Goal: Task Accomplishment & Management: Manage account settings

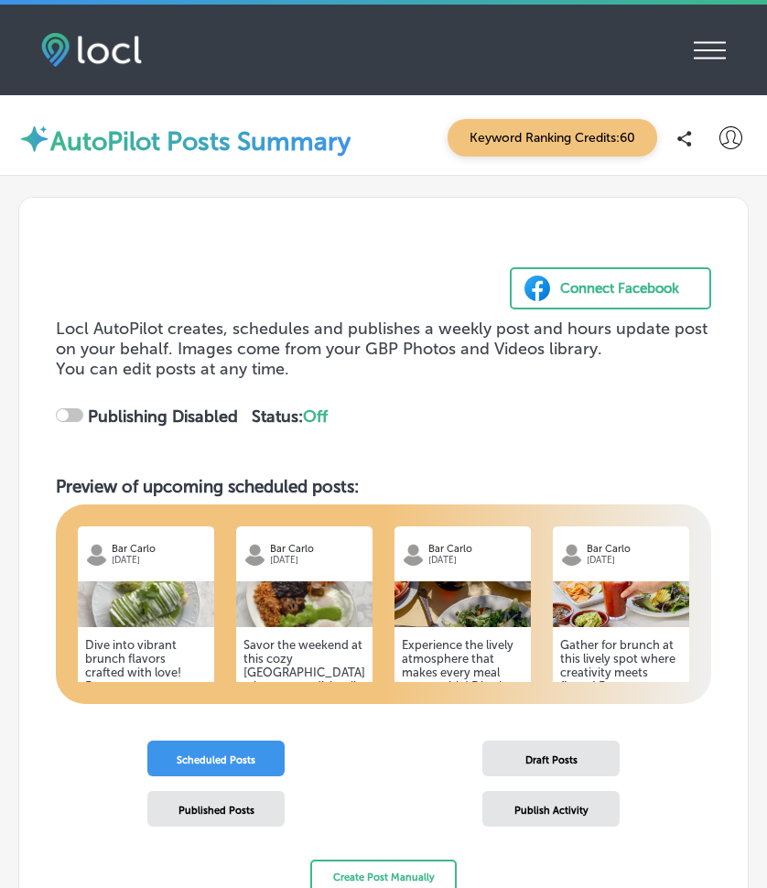
checkbox input "true"
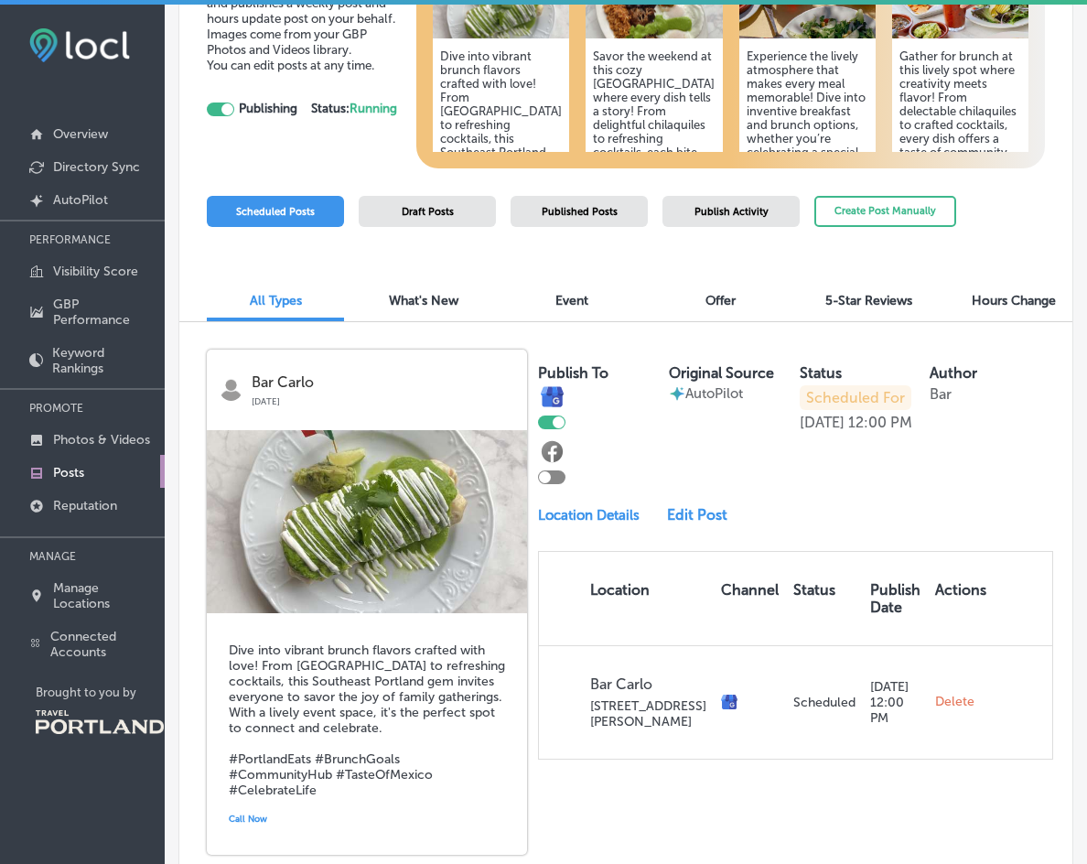
scroll to position [261, 0]
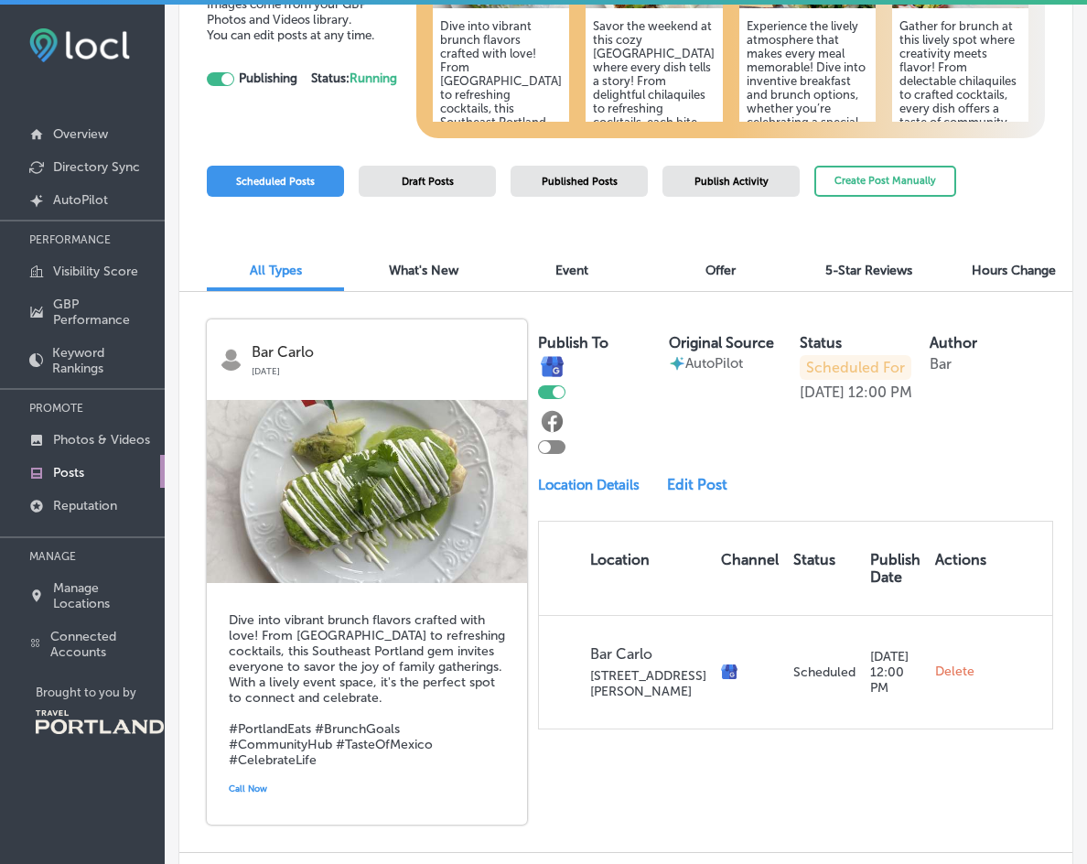
click at [544, 447] on div at bounding box center [545, 447] width 12 height 12
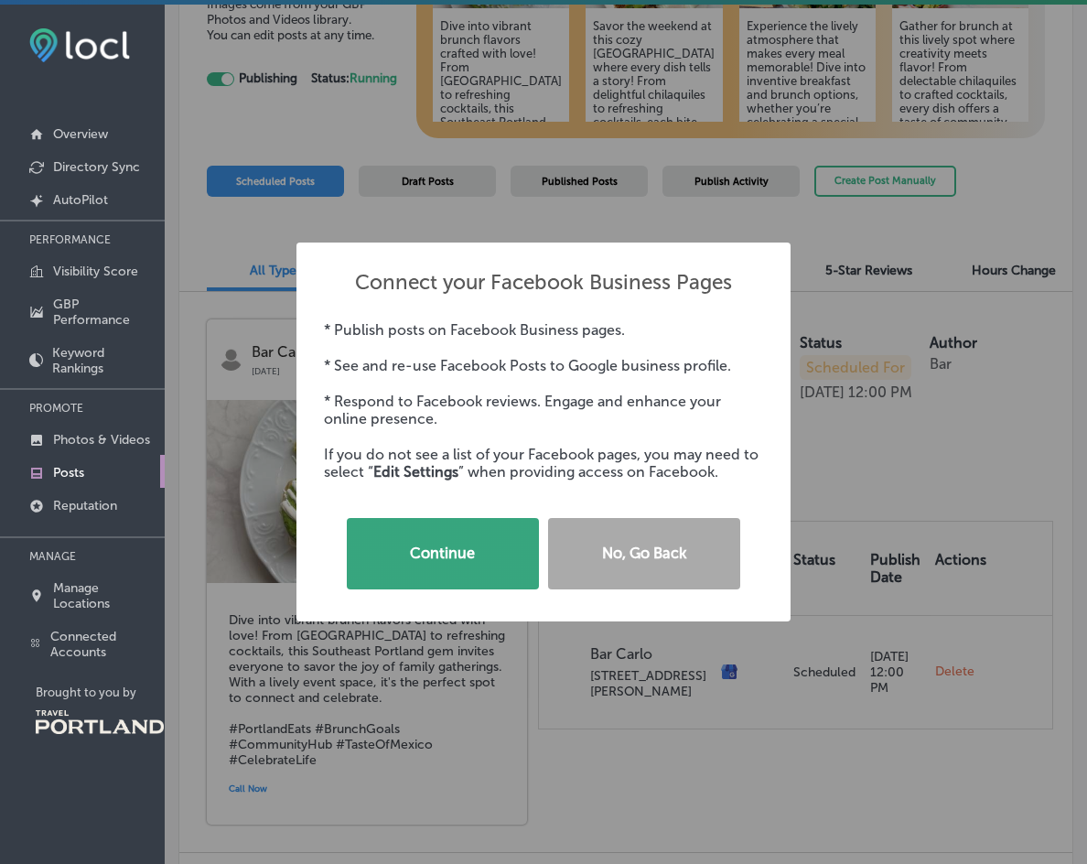
click at [417, 553] on button "Continue" at bounding box center [443, 553] width 192 height 71
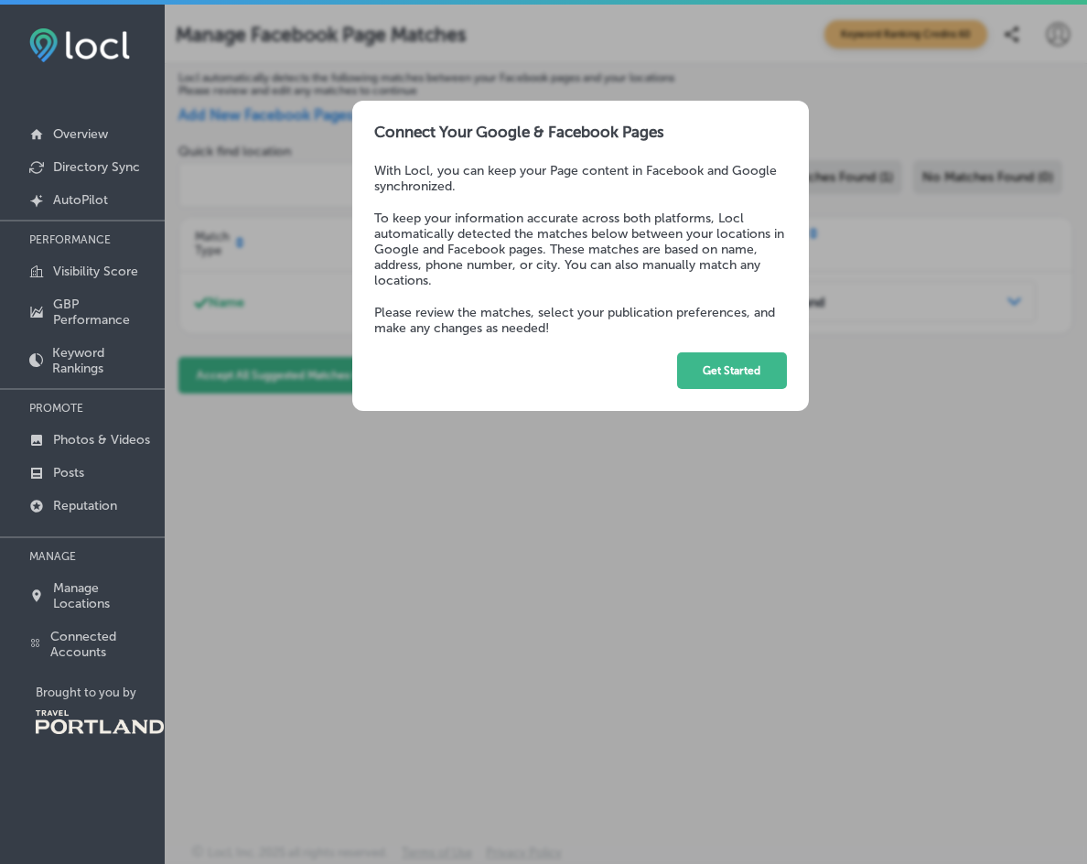
click at [724, 383] on button "Get Started" at bounding box center [732, 370] width 110 height 37
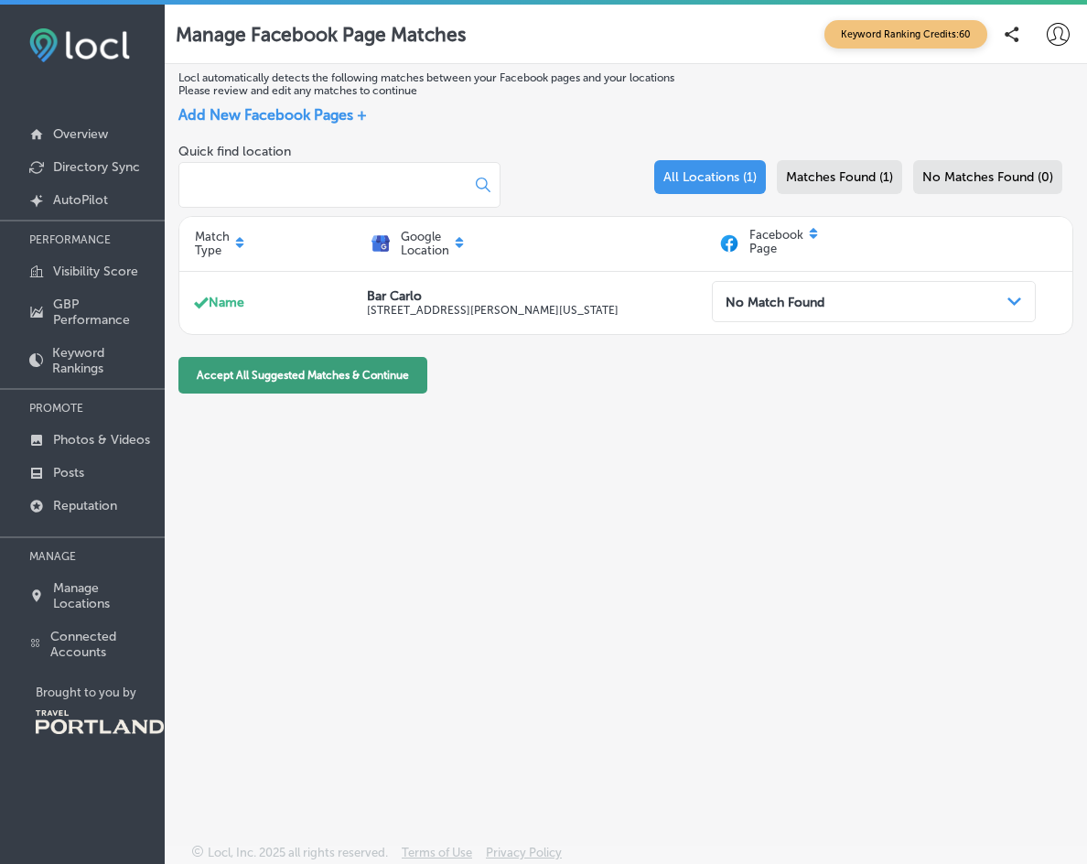
click at [374, 383] on button "Accept All Suggested Matches & Continue" at bounding box center [302, 375] width 249 height 37
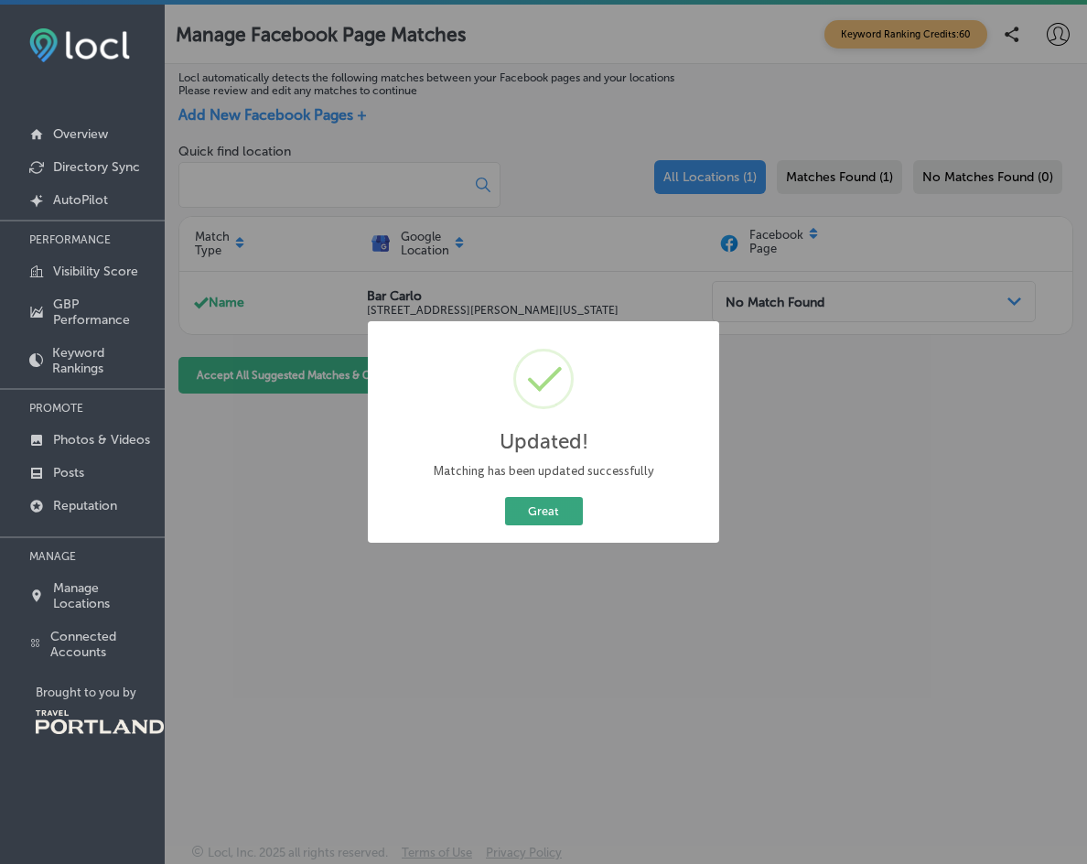
click at [556, 511] on button "Great" at bounding box center [544, 511] width 78 height 28
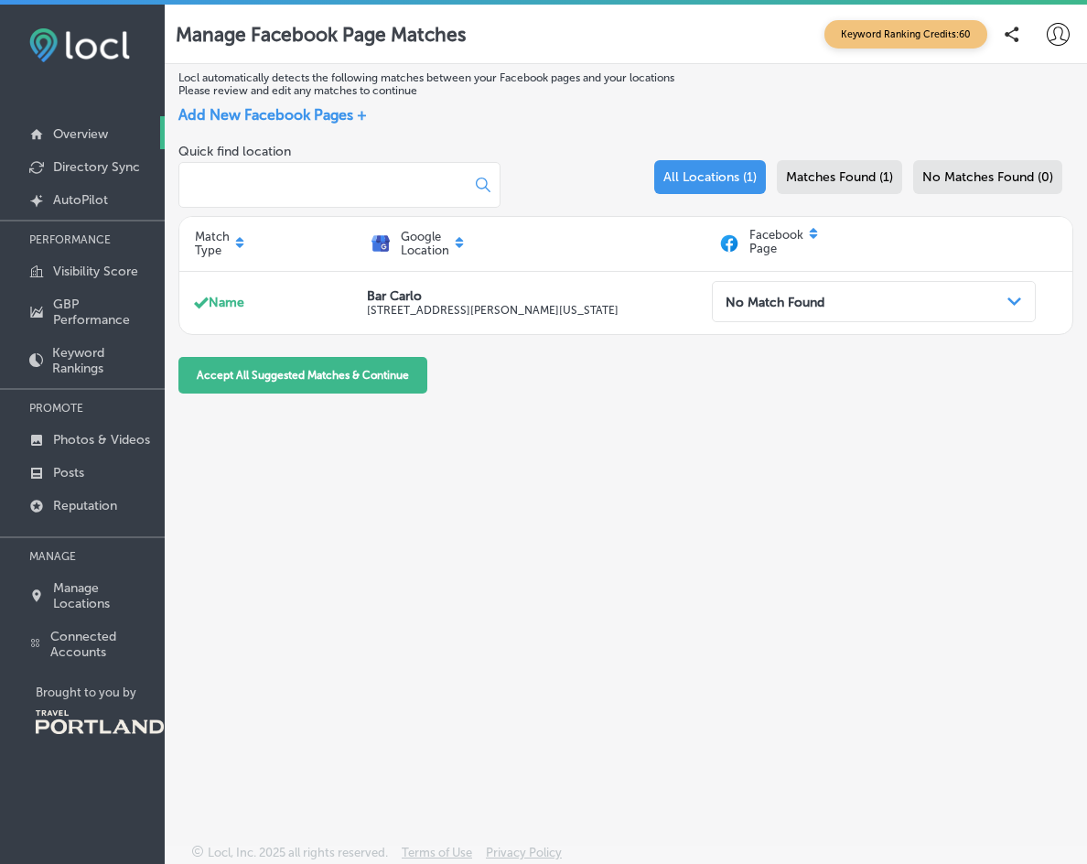
click at [69, 135] on p "Overview" at bounding box center [80, 134] width 55 height 16
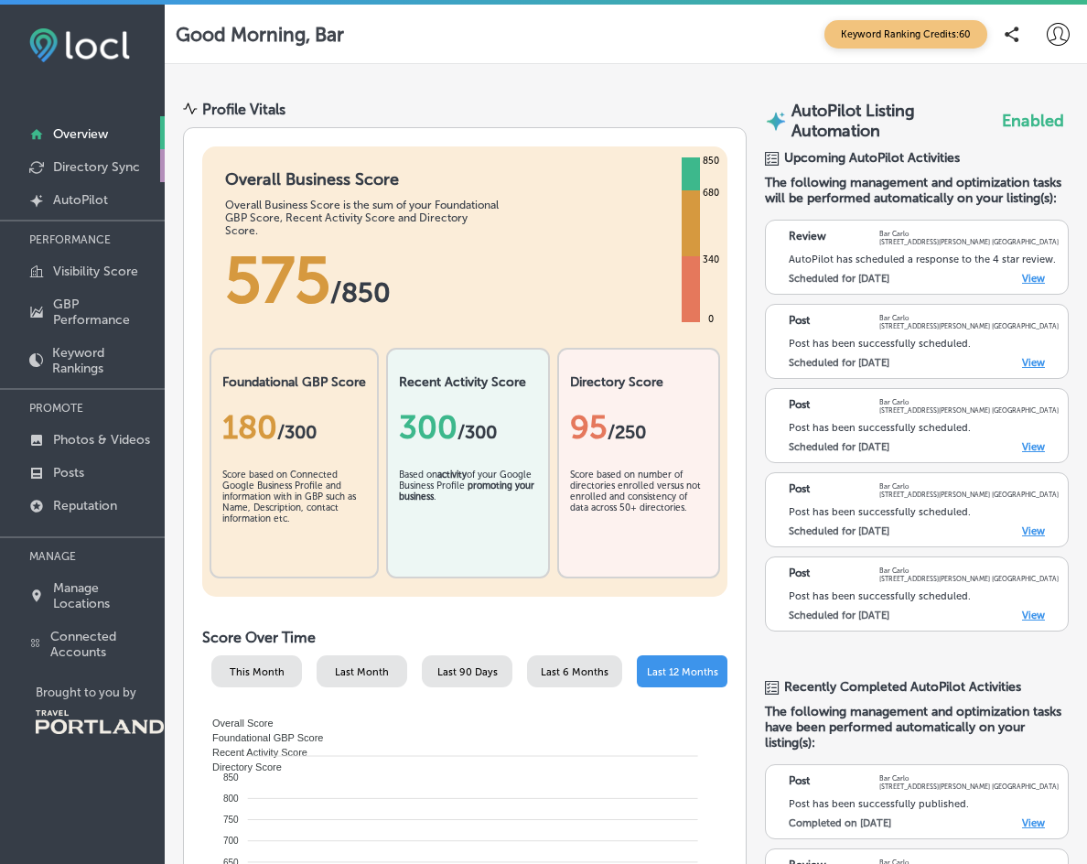
click at [79, 163] on p "Directory Sync" at bounding box center [96, 167] width 87 height 16
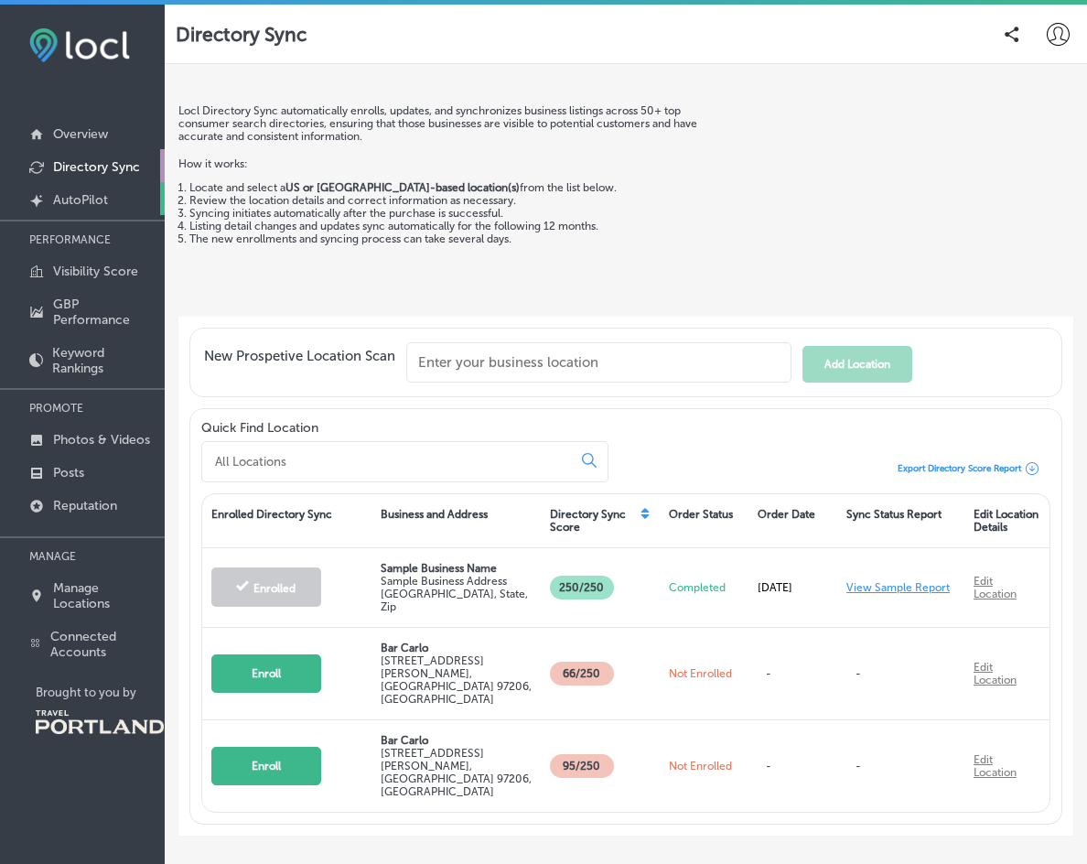
click at [76, 201] on p "AutoPilot" at bounding box center [80, 200] width 55 height 16
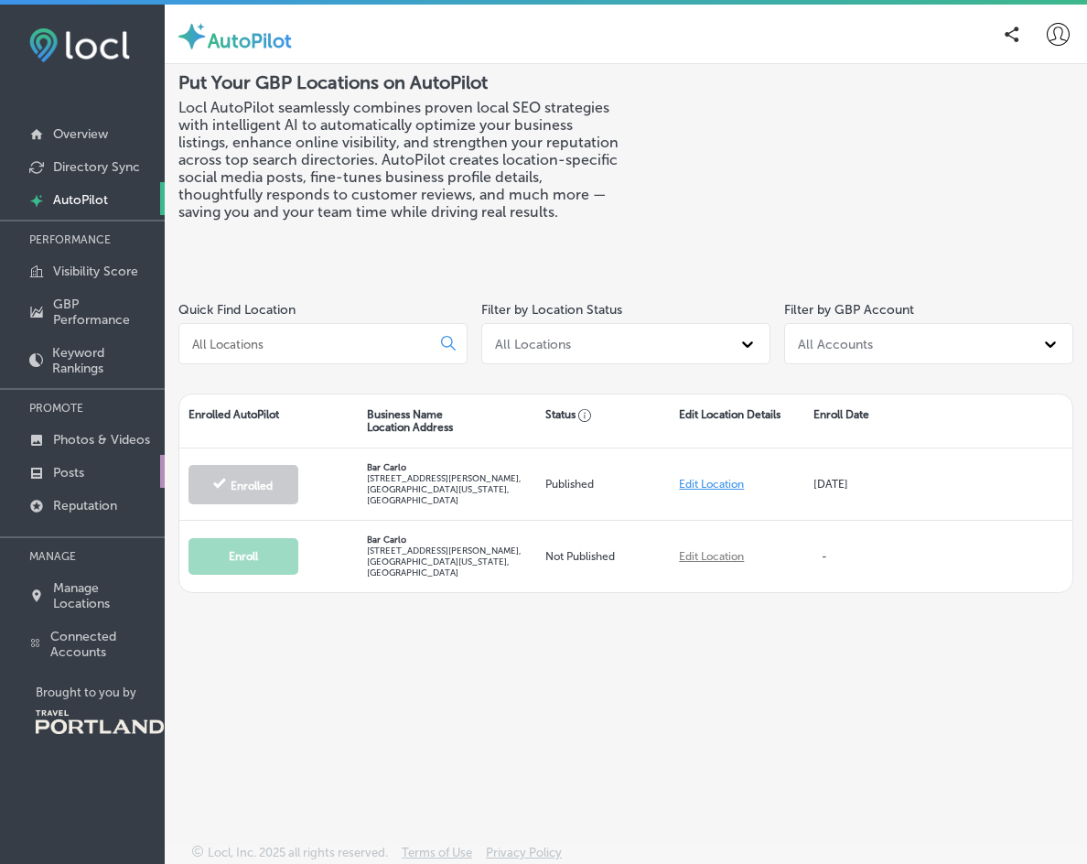
click at [90, 477] on link "Posts" at bounding box center [82, 471] width 165 height 33
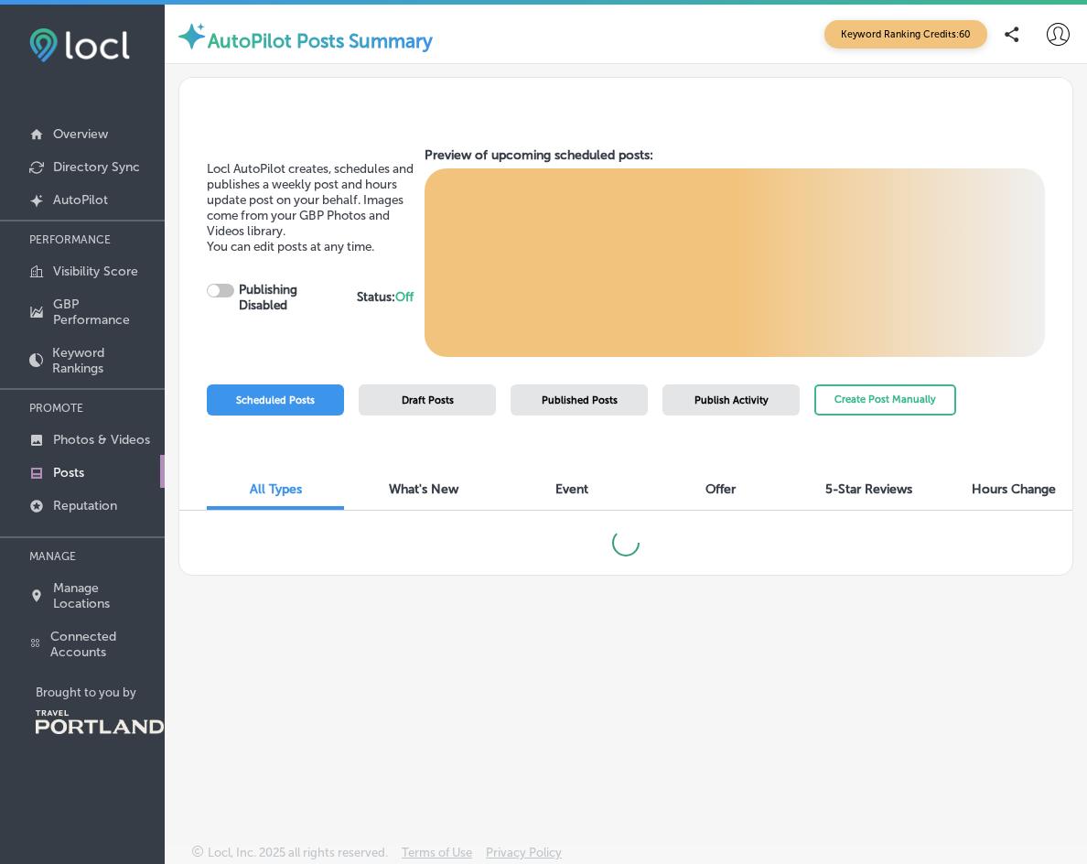
checkbox input "true"
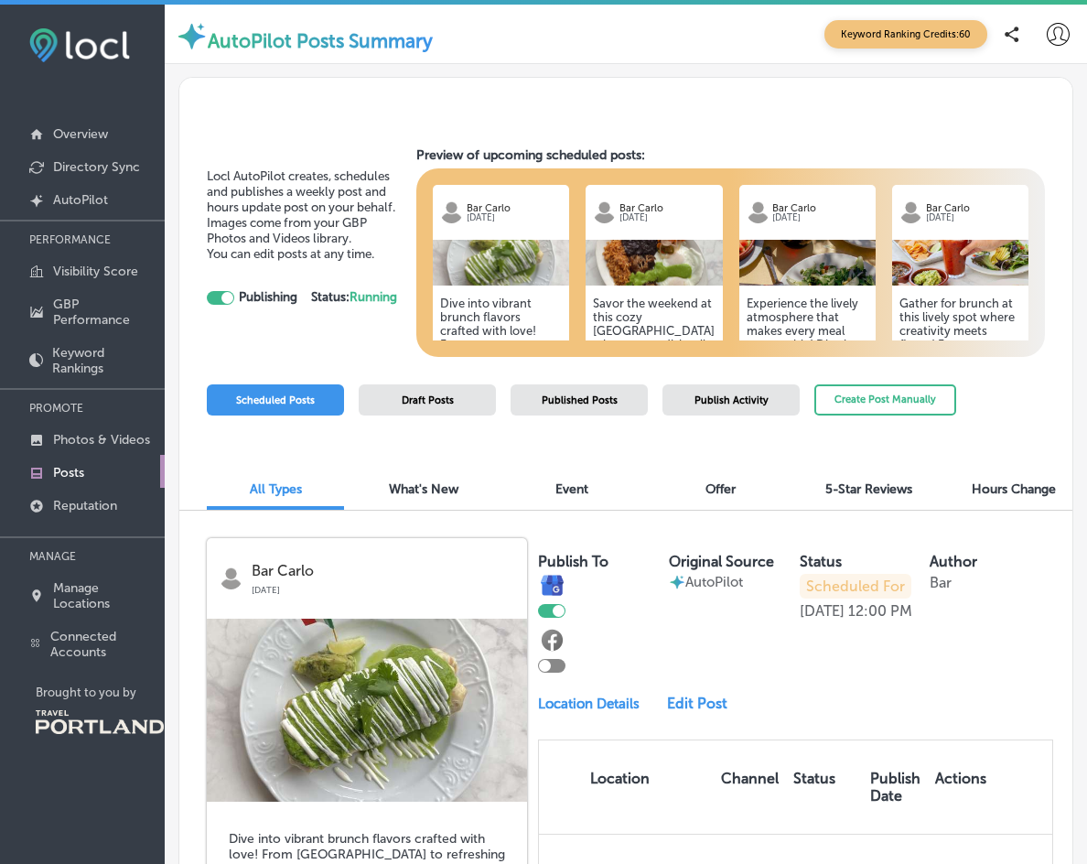
click at [544, 662] on div at bounding box center [545, 666] width 12 height 12
checkbox input "true"
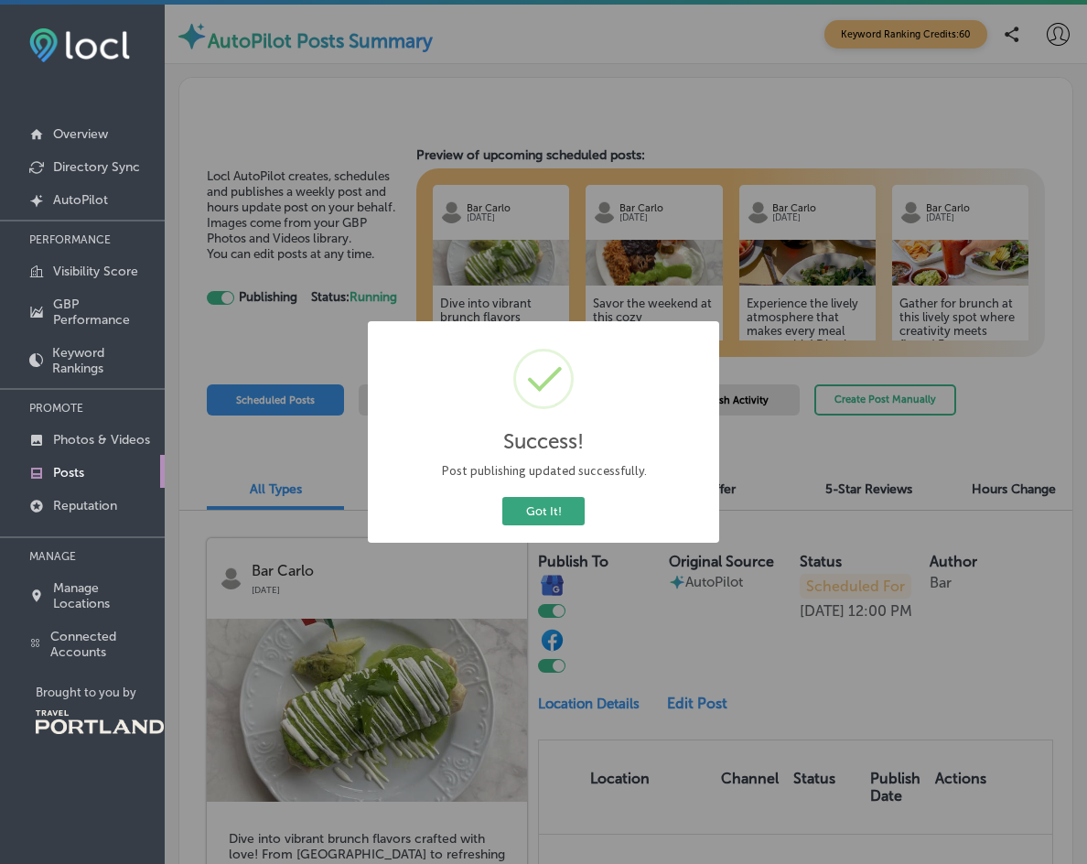
click at [549, 499] on button "Got It!" at bounding box center [543, 511] width 82 height 28
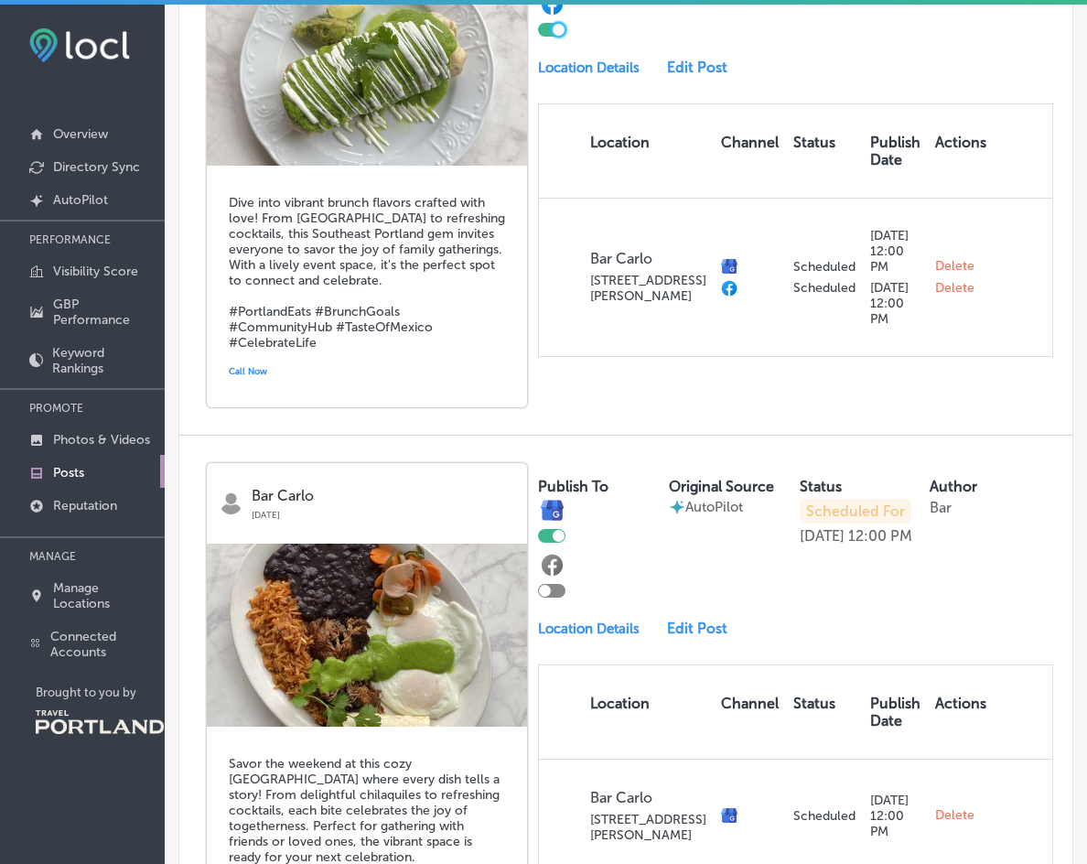
scroll to position [637, 0]
click at [549, 584] on div at bounding box center [545, 590] width 12 height 12
checkbox input "true"
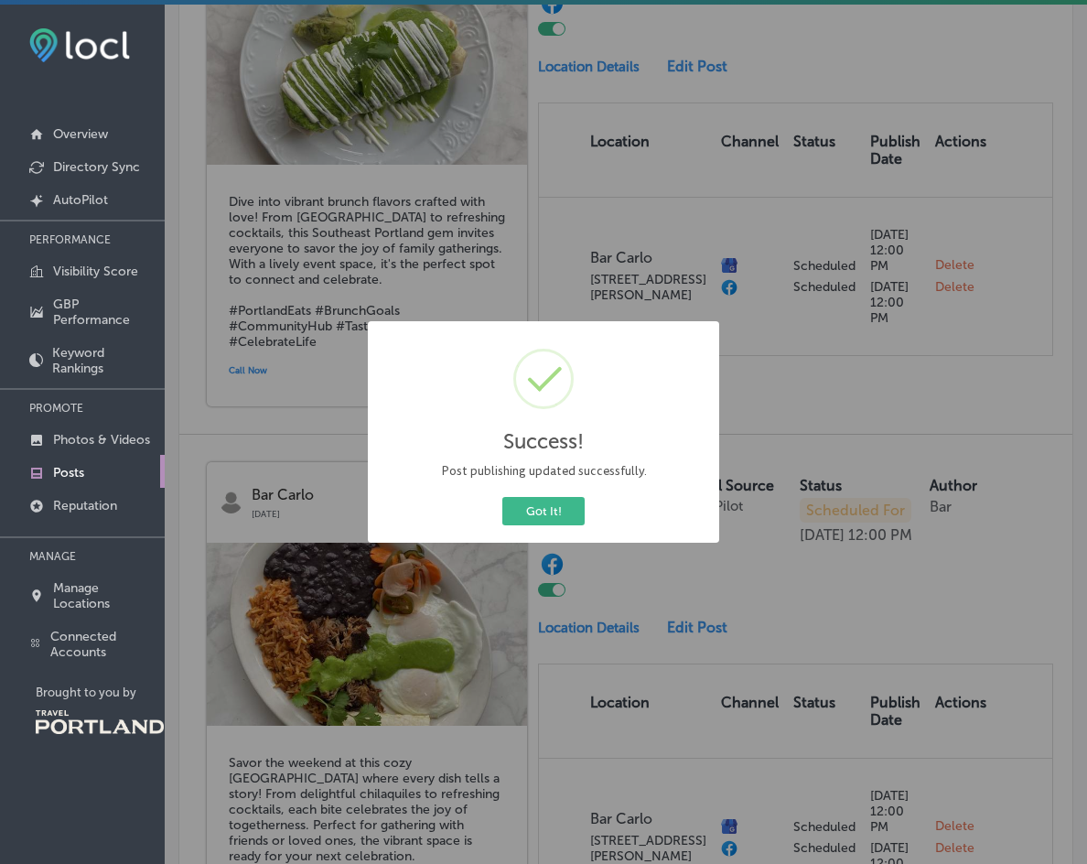
click at [550, 494] on div "Got It! Cancel" at bounding box center [544, 511] width 324 height 36
click at [561, 514] on button "Got It!" at bounding box center [543, 511] width 82 height 28
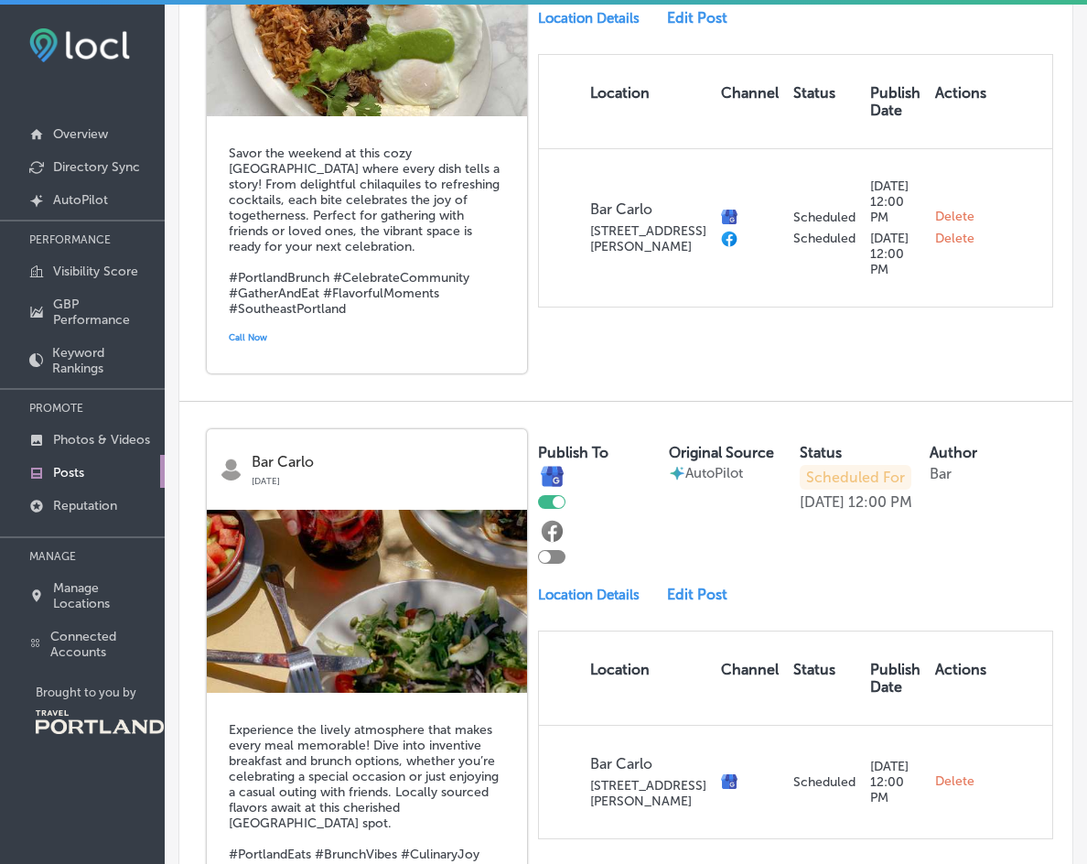
scroll to position [1256, 0]
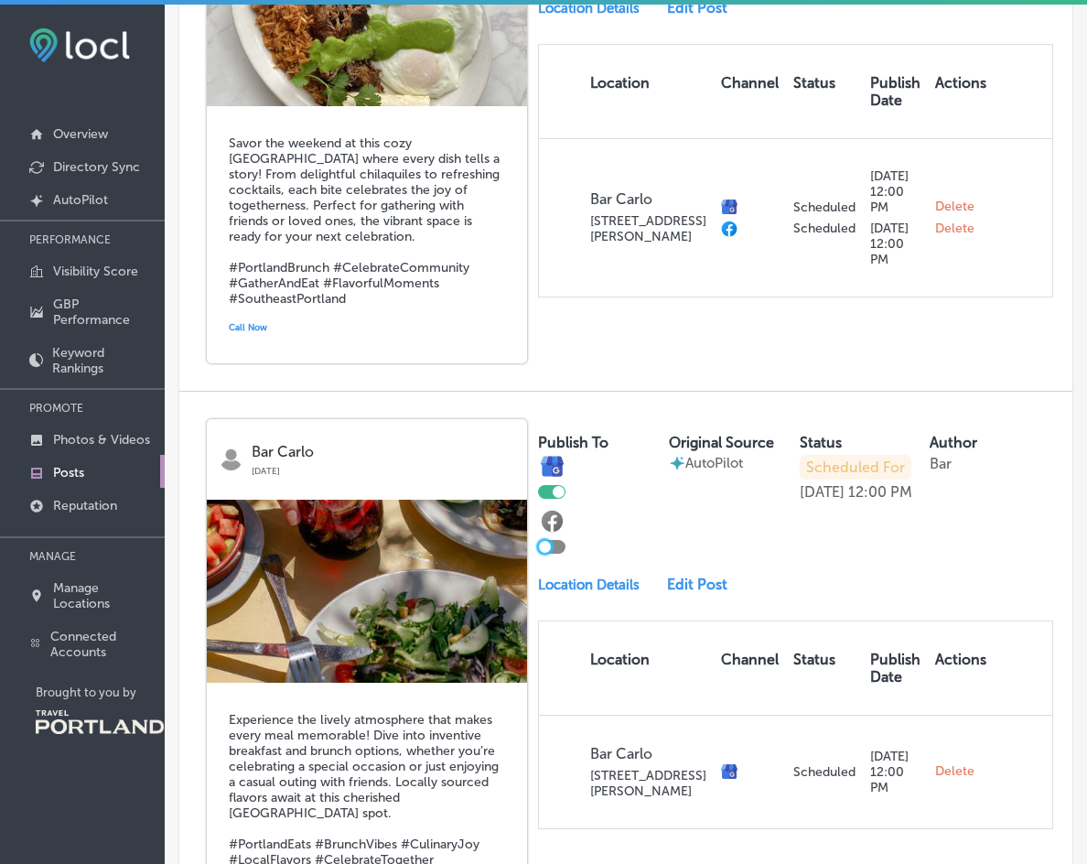
click at [548, 541] on div at bounding box center [545, 547] width 12 height 12
checkbox input "true"
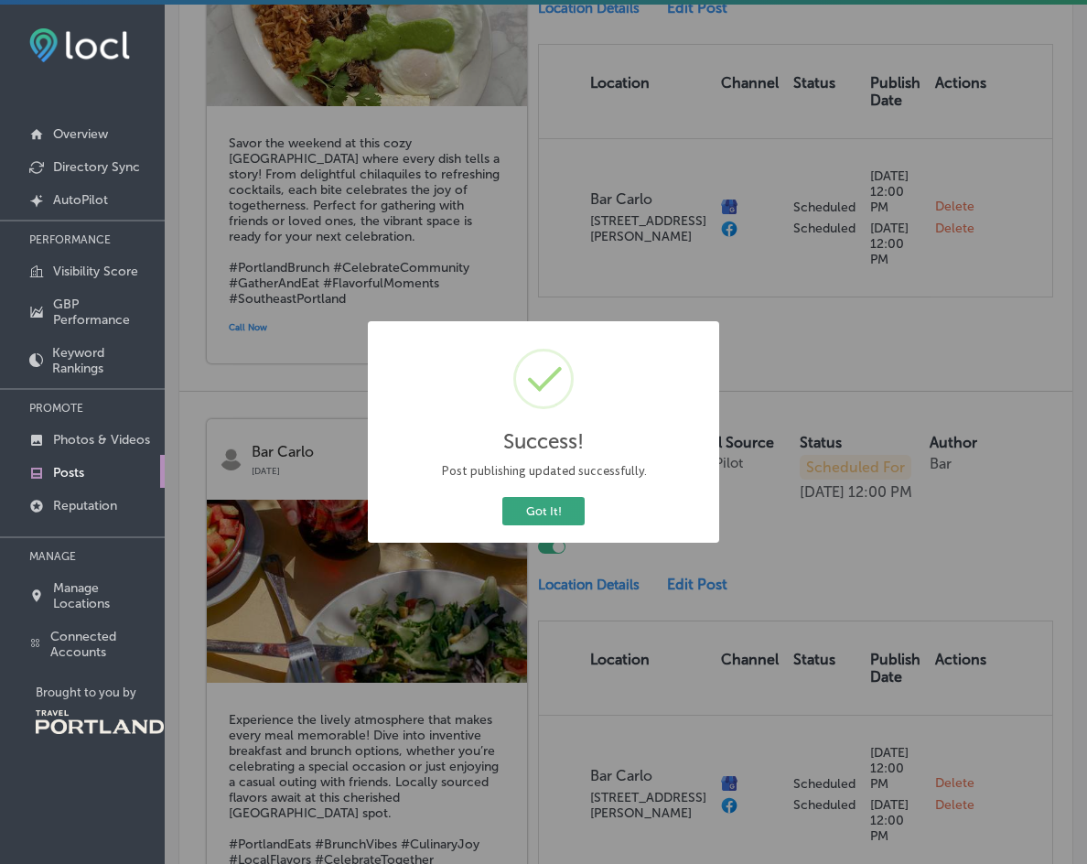
click at [548, 505] on button "Got It!" at bounding box center [543, 511] width 82 height 28
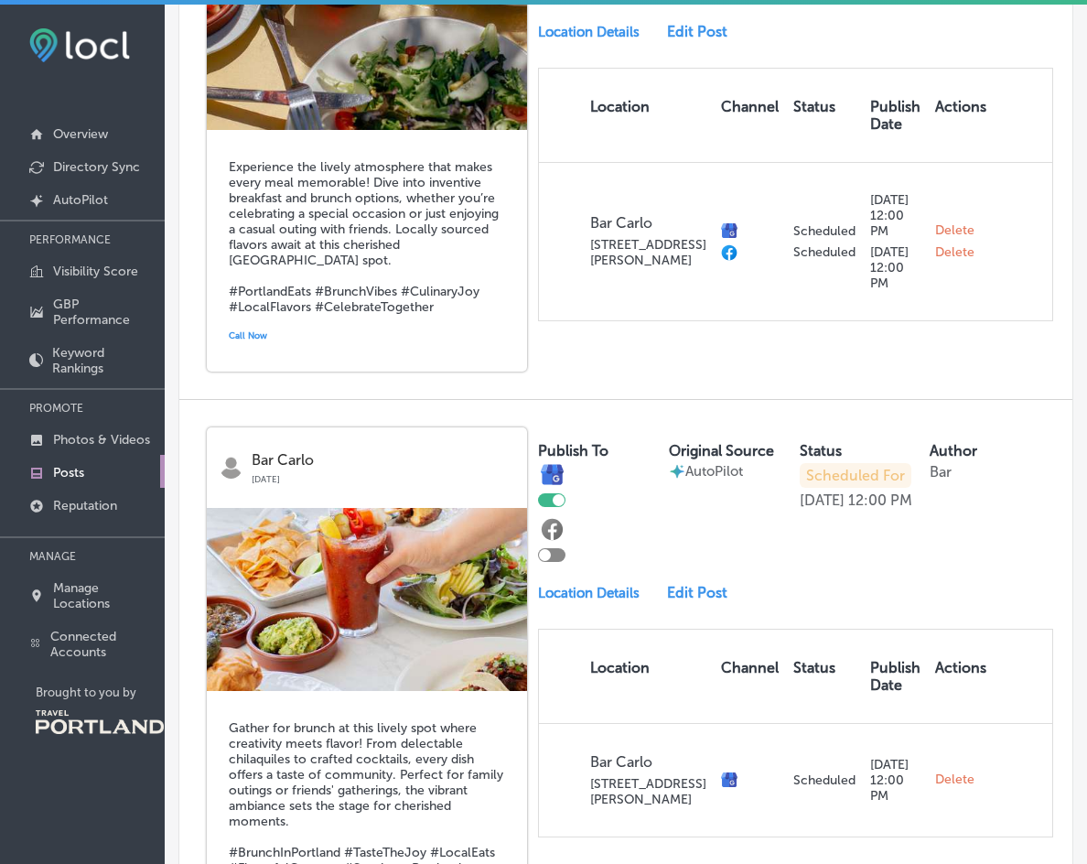
scroll to position [1879, 0]
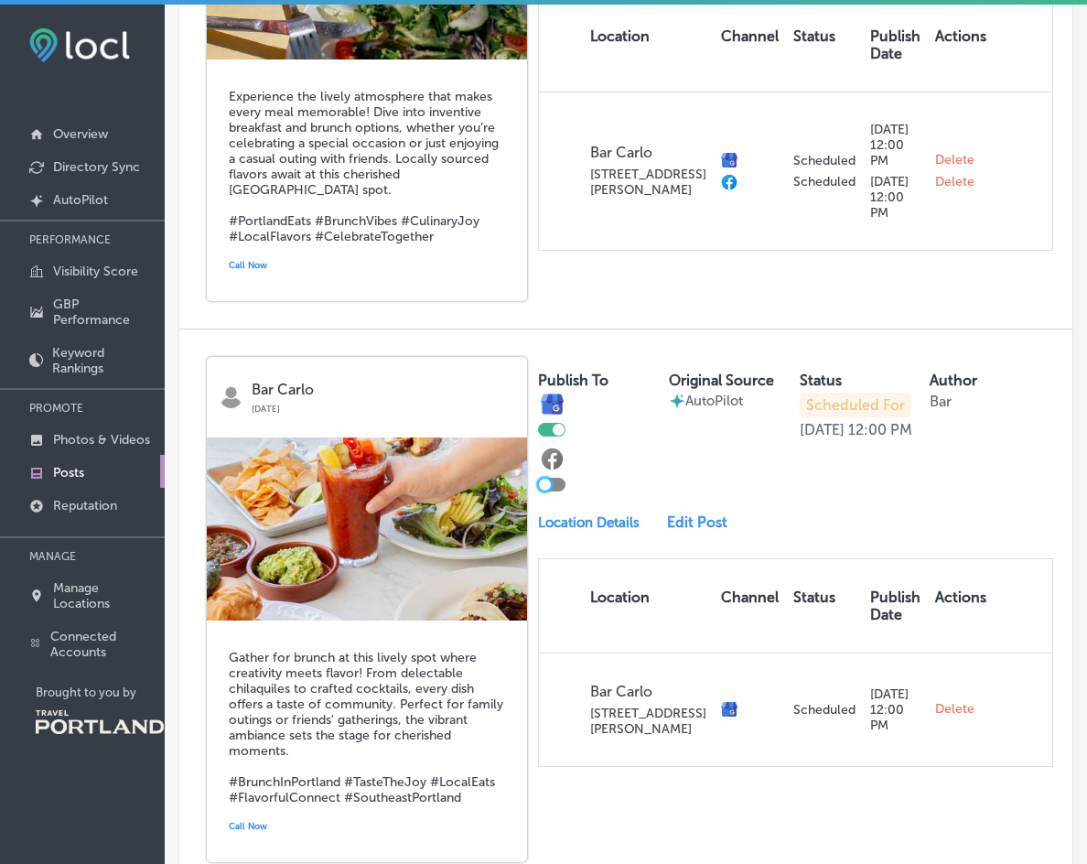
click at [547, 479] on div at bounding box center [545, 485] width 12 height 12
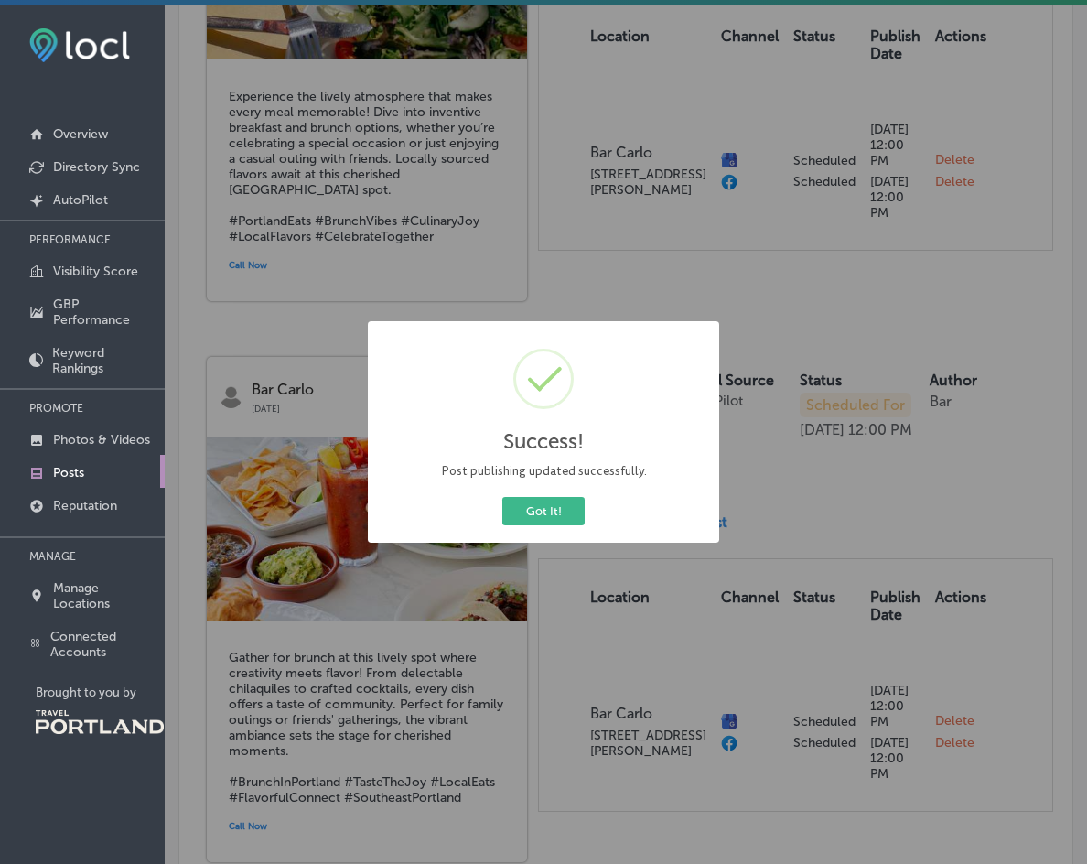
checkbox input "true"
click at [558, 507] on button "Got It!" at bounding box center [543, 511] width 82 height 28
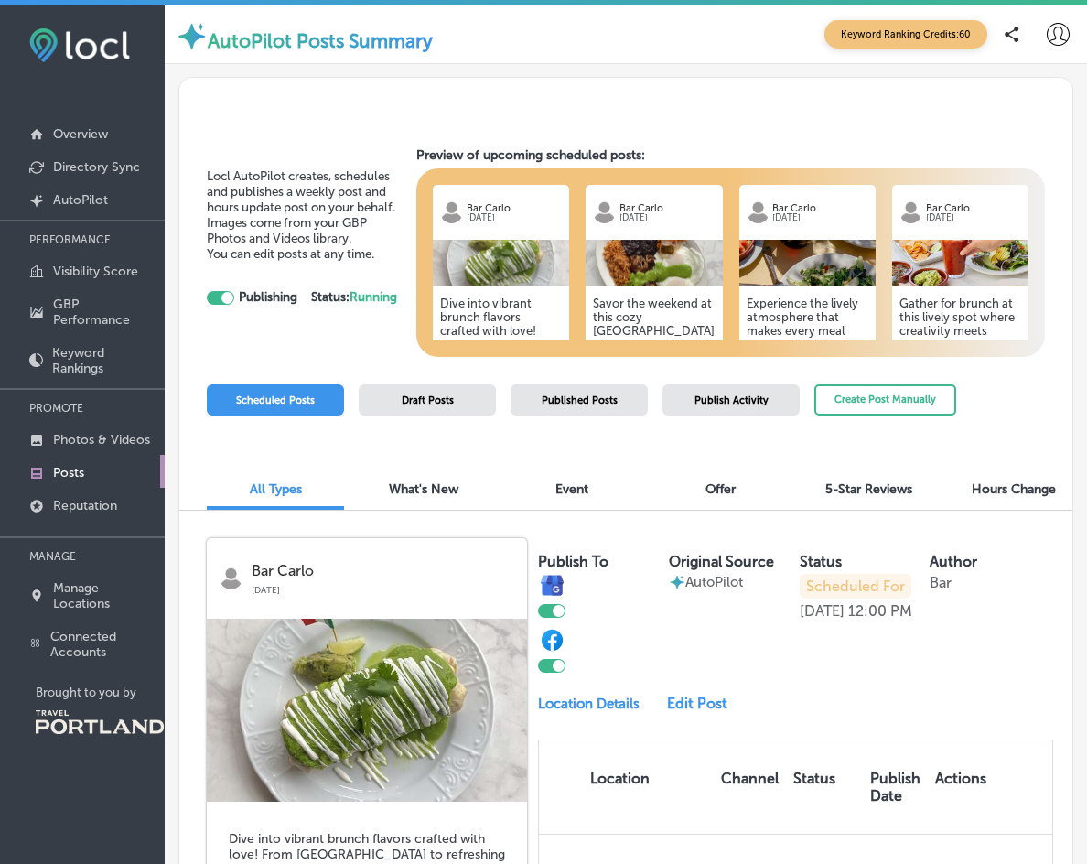
scroll to position [0, 0]
click at [66, 498] on p "Reputation" at bounding box center [85, 506] width 64 height 16
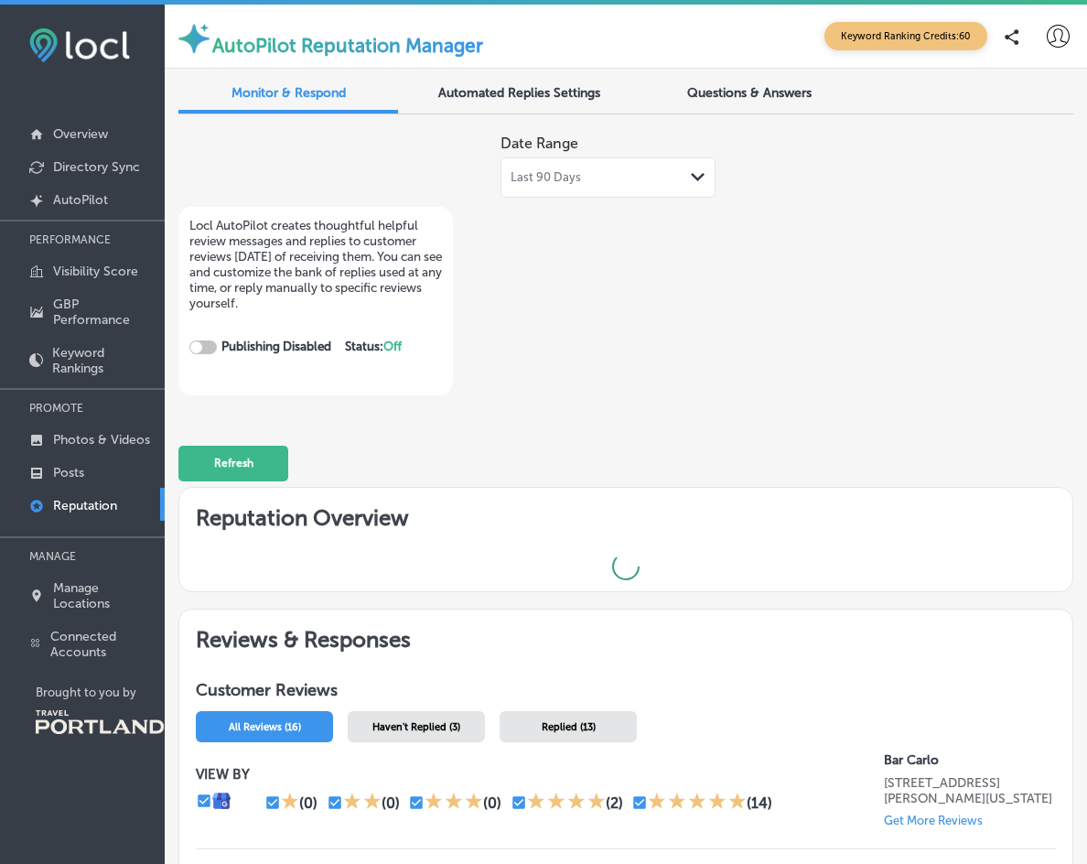
checkbox input "true"
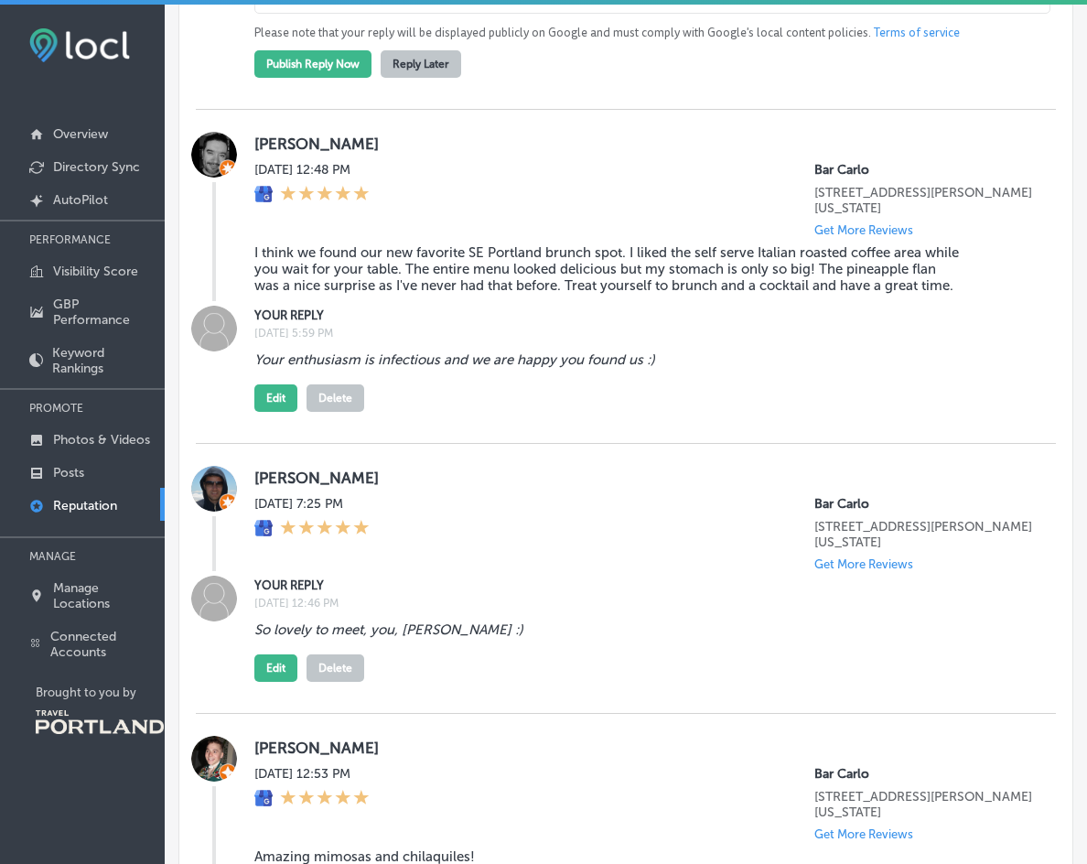
scroll to position [1643, 0]
